Goal: Task Accomplishment & Management: Use online tool/utility

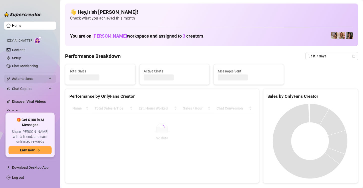
click at [19, 80] on span "Automations" at bounding box center [30, 79] width 36 height 8
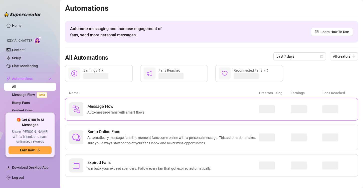
click at [142, 111] on span "Auto-message fans with smart flows." at bounding box center [117, 112] width 60 height 6
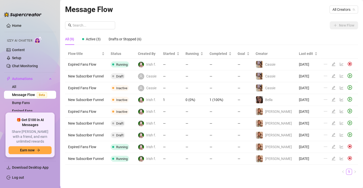
click at [314, 160] on td "[DATE]" at bounding box center [308, 159] width 25 height 12
click at [331, 159] on icon "edit" at bounding box center [333, 158] width 4 height 4
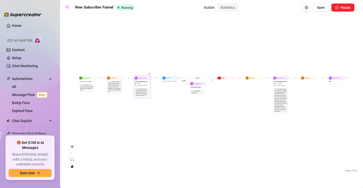
click at [139, 89] on div "The first welcome message. Include a short free video of the model talking, and…" at bounding box center [142, 92] width 13 height 8
click at [141, 78] on span "Send Message" at bounding box center [142, 78] width 8 height 2
type textarea "hey baby 😈 welcome in… you ready to see the side of me I don’t show anywhere el…"
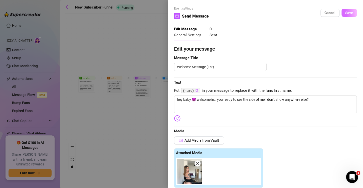
click at [349, 15] on button "Save" at bounding box center [348, 13] width 15 height 8
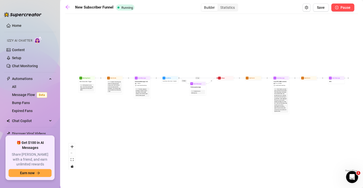
click at [340, 9] on span "Pause" at bounding box center [345, 8] width 10 height 4
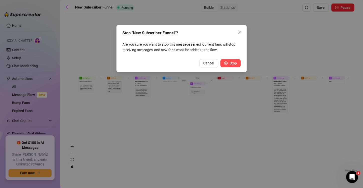
click at [223, 62] on button "Stop" at bounding box center [230, 63] width 20 height 8
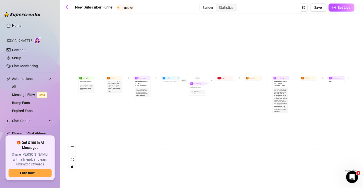
click at [336, 8] on button "Set Live" at bounding box center [341, 8] width 26 height 8
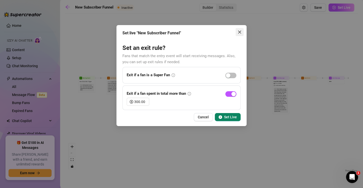
click at [238, 32] on icon "close" at bounding box center [239, 32] width 4 height 4
